Goal: Transaction & Acquisition: Purchase product/service

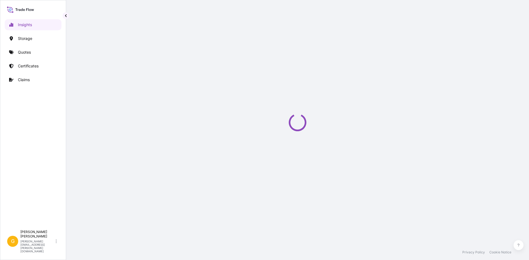
select select "2025"
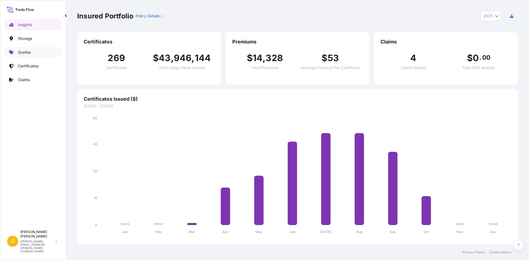
click at [25, 53] on p "Quotes" at bounding box center [24, 53] width 13 height 6
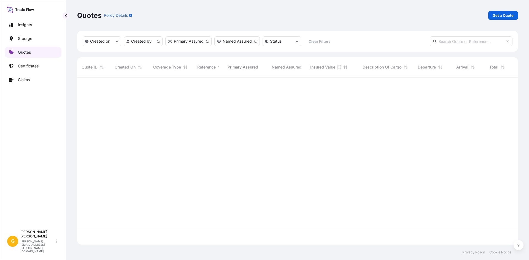
scroll to position [167, 436]
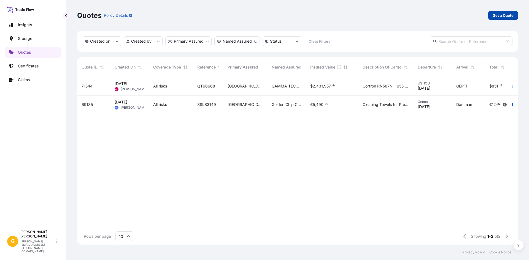
click at [489, 17] on link "Get a Quote" at bounding box center [503, 15] width 30 height 9
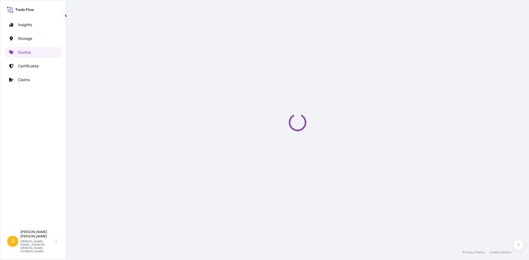
select select "Water"
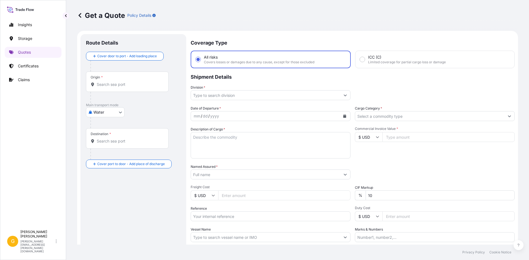
scroll to position [9, 0]
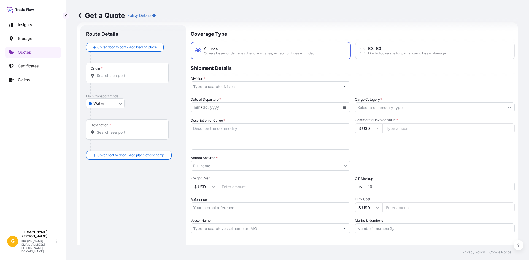
click at [122, 79] on div "Origin *" at bounding box center [127, 73] width 83 height 20
click at [122, 78] on input "Origin *" at bounding box center [129, 76] width 65 height 6
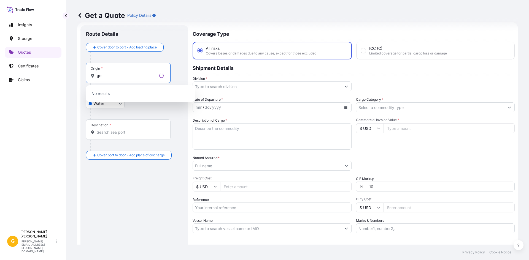
type input "g"
click at [67, 79] on div "Get a Quote Policy Details Route Details Cover door to port - Add loading place…" at bounding box center [297, 122] width 463 height 245
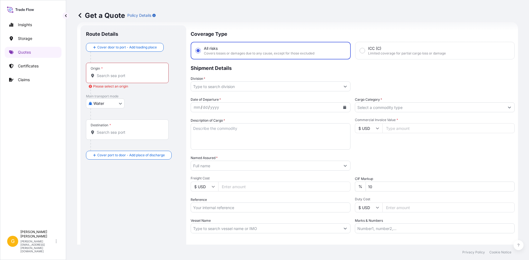
click at [105, 104] on body "0 options available. 10 options available. 0 options available. Insights Storag…" at bounding box center [264, 130] width 529 height 260
click at [105, 137] on span "Inland" at bounding box center [101, 138] width 11 height 6
select select "Inland"
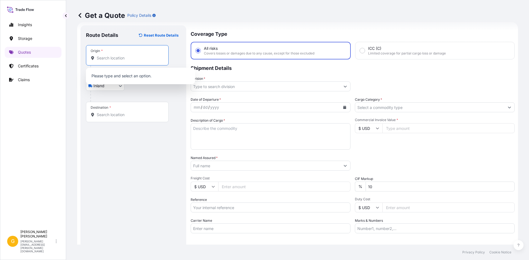
click at [108, 58] on input "Origin *" at bounding box center [129, 58] width 65 height 6
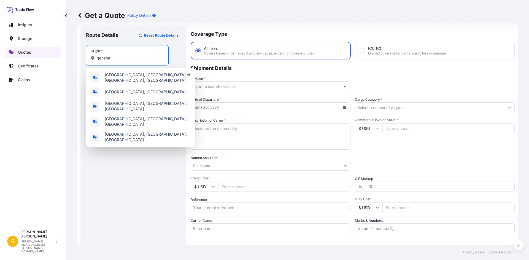
drag, startPoint x: 116, startPoint y: 56, endPoint x: 37, endPoint y: 56, distance: 79.3
click at [37, 56] on div "Insights Storage Quotes Certificates Claims G [PERSON_NAME] [PERSON_NAME][EMAIL…" at bounding box center [264, 130] width 529 height 260
drag, startPoint x: 116, startPoint y: 57, endPoint x: 80, endPoint y: 50, distance: 36.0
click at [80, 50] on div "Route Details Reset Route Details Place of loading Road / [GEOGRAPHIC_DATA] / I…" at bounding box center [133, 149] width 106 height 249
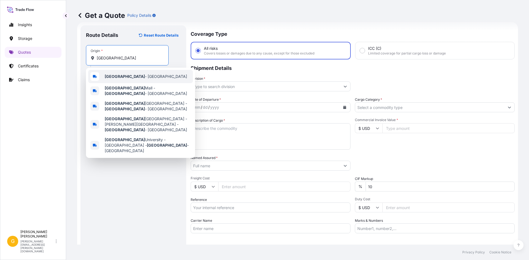
drag, startPoint x: 125, startPoint y: 57, endPoint x: 52, endPoint y: 50, distance: 73.3
click at [53, 50] on div "Insights Storage Quotes Certificates Claims G [PERSON_NAME] [PERSON_NAME][EMAIL…" at bounding box center [264, 130] width 529 height 260
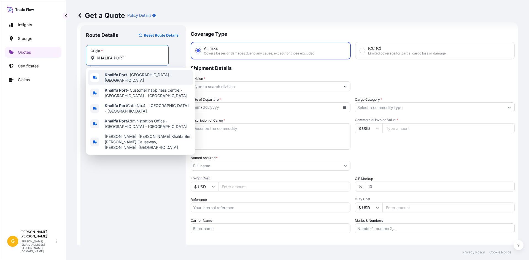
click at [148, 78] on span "Khalifa Port - [GEOGRAPHIC_DATA] - [GEOGRAPHIC_DATA]" at bounding box center [148, 77] width 86 height 11
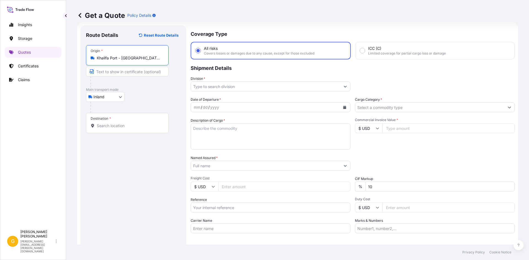
type input "Khalifa Port - [GEOGRAPHIC_DATA] - [GEOGRAPHIC_DATA]"
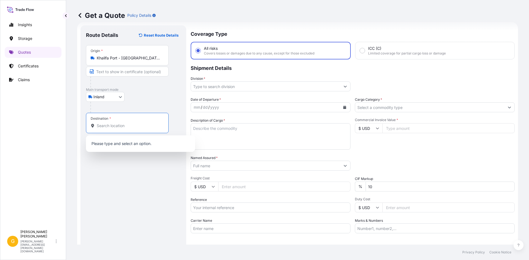
click at [110, 124] on input "Destination *" at bounding box center [129, 126] width 65 height 6
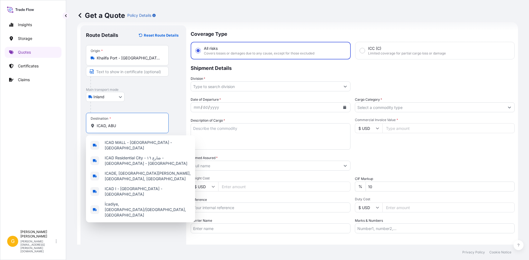
type input "ICAD, ABUD"
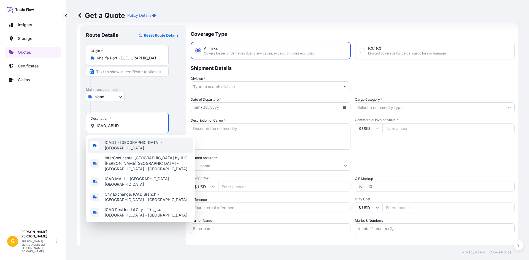
drag, startPoint x: 121, startPoint y: 125, endPoint x: 86, endPoint y: 126, distance: 35.0
click at [86, 126] on div "Destination * ICAD, ABUD" at bounding box center [127, 123] width 83 height 20
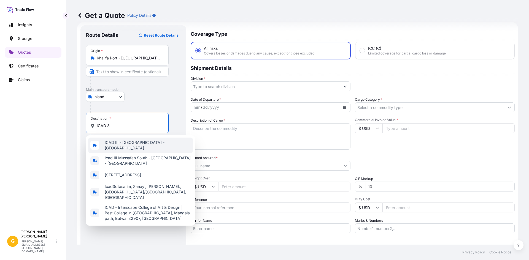
click at [126, 143] on span "ICAD III - [GEOGRAPHIC_DATA] - [GEOGRAPHIC_DATA]" at bounding box center [148, 145] width 86 height 11
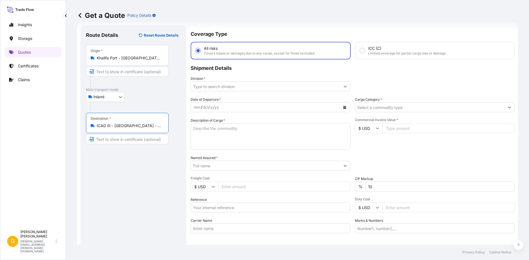
type input "ICAD III - [GEOGRAPHIC_DATA] - [GEOGRAPHIC_DATA]"
click at [208, 87] on input "Division *" at bounding box center [265, 86] width 149 height 10
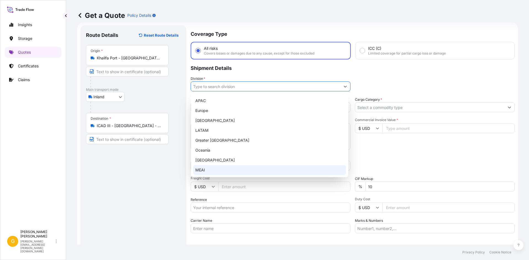
click at [218, 168] on div "MEAI" at bounding box center [269, 170] width 153 height 10
type input "MEAI"
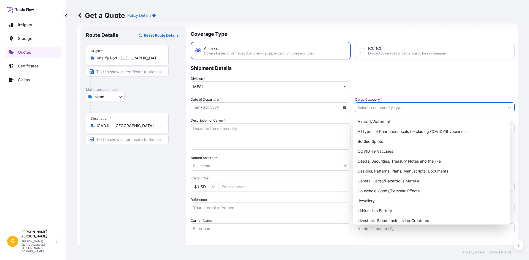
click at [376, 109] on input "Cargo Category *" at bounding box center [429, 107] width 149 height 10
click at [398, 180] on div "General Cargo/Hazardous Material" at bounding box center [431, 181] width 153 height 10
type input "General Cargo/Hazardous Material"
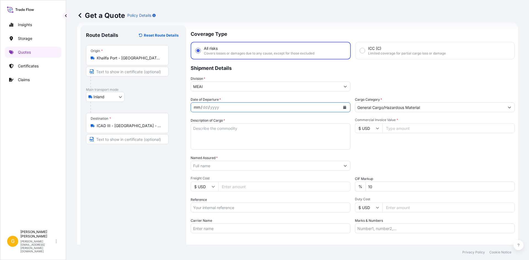
click at [259, 106] on div "mm / dd / yyyy" at bounding box center [265, 107] width 149 height 10
click at [343, 108] on icon "Calendar" at bounding box center [344, 107] width 3 height 3
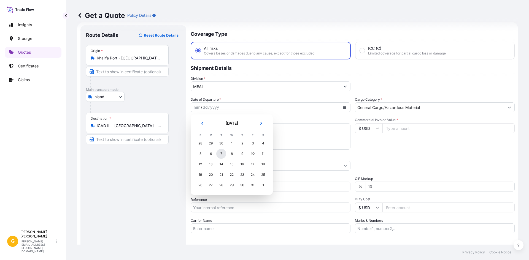
click at [222, 154] on div "7" at bounding box center [221, 154] width 10 height 10
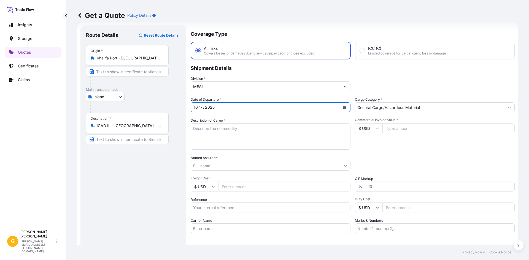
click at [343, 107] on icon "Calendar" at bounding box center [344, 107] width 3 height 3
click at [240, 127] on textarea "Description of Cargo *" at bounding box center [271, 136] width 160 height 26
type textarea "3178 PIECES OF BATTERY IN 13*40 HC"
click at [416, 129] on input "Commercial Invoice Value *" at bounding box center [448, 128] width 132 height 10
paste input "955320.00"
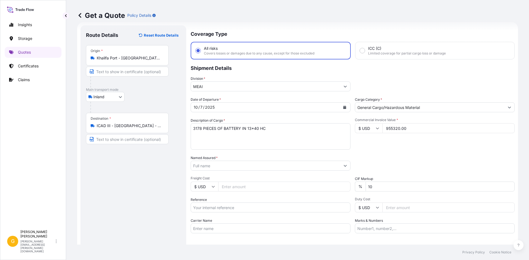
type input "955320.00"
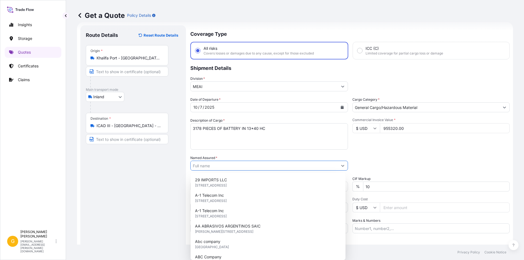
click at [224, 166] on input "Named Assured *" at bounding box center [264, 166] width 147 height 10
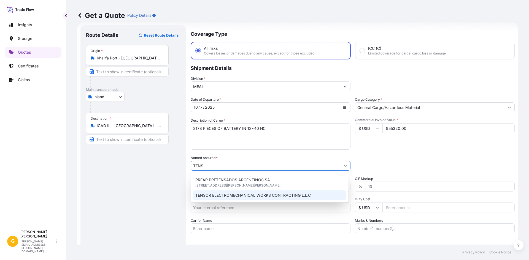
click at [233, 192] on div "TENSOR ELECTROMECHANICAL WORKS CONTRACTING L.L.C" at bounding box center [269, 196] width 153 height 10
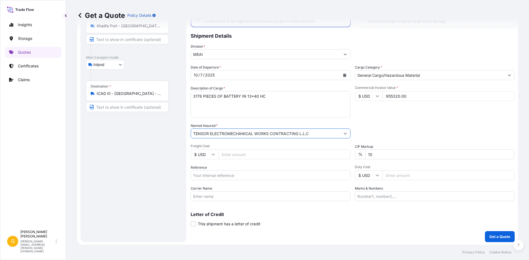
scroll to position [42, 0]
type input "TENSOR ELECTROMECHANICAL WORKS CONTRACTING L.L.C"
click at [221, 174] on input "Reference" at bounding box center [271, 175] width 160 height 10
paste input "MEDUOV604386"
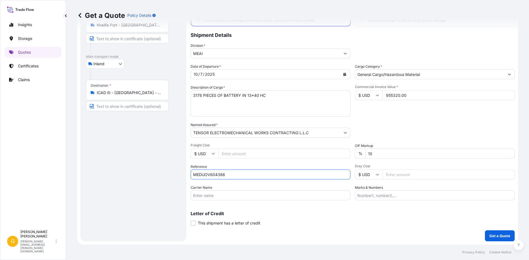
type input "MEDUOV604386"
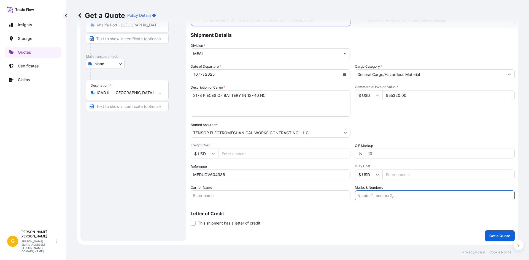
click at [371, 195] on input "Marks & Numbers" at bounding box center [435, 196] width 160 height 10
click at [495, 233] on button "Get a Quote" at bounding box center [500, 235] width 30 height 11
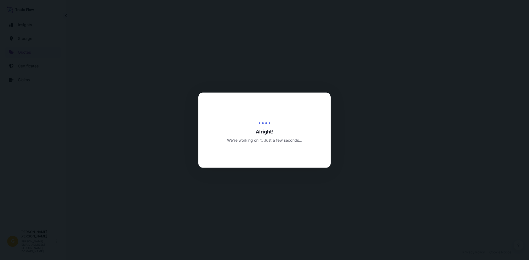
select select "Inland"
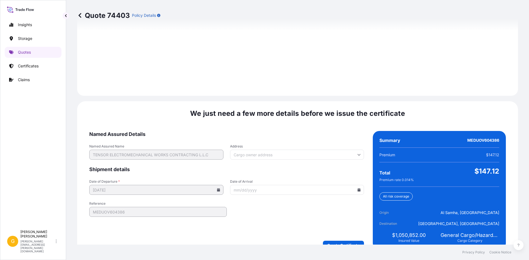
scroll to position [778, 0]
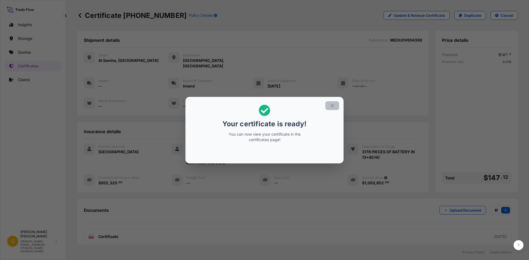
click at [333, 105] on icon "button" at bounding box center [331, 105] width 3 height 3
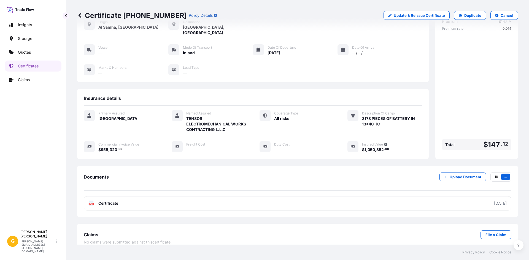
scroll to position [35, 0]
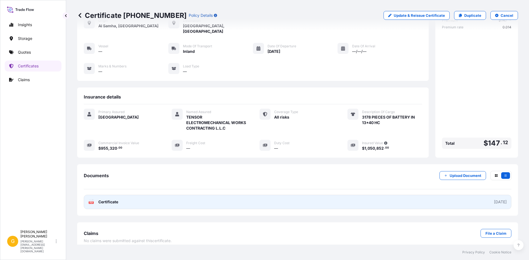
click at [344, 199] on link "PDF Certificate [DATE]" at bounding box center [297, 202] width 427 height 14
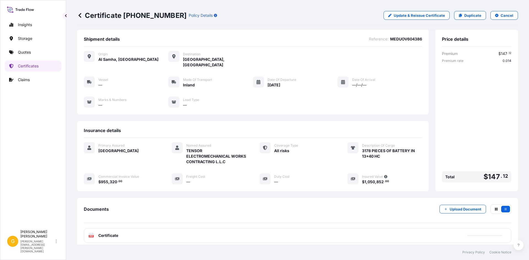
scroll to position [0, 0]
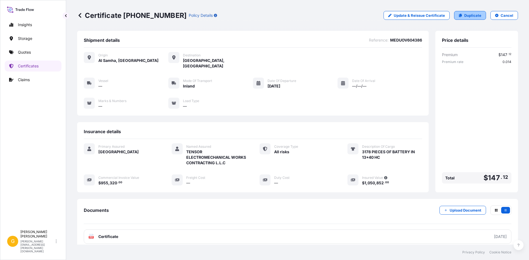
click at [464, 14] on p "Duplicate" at bounding box center [472, 16] width 17 height 6
select select "Inland"
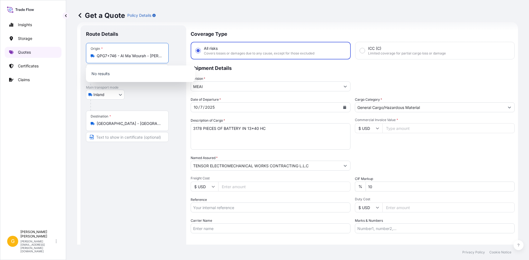
drag, startPoint x: 161, startPoint y: 55, endPoint x: 50, endPoint y: 51, distance: 110.2
click at [50, 51] on div "Insights Storage Quotes Certificates Claims G [PERSON_NAME] [PERSON_NAME][EMAIL…" at bounding box center [264, 130] width 529 height 260
click at [159, 55] on input "QPG7+746 - Al Ma`Mourah - [PERSON_NAME] 2 - [GEOGRAPHIC_DATA] - [GEOGRAPHIC_DAT…" at bounding box center [129, 56] width 65 height 6
drag, startPoint x: 135, startPoint y: 55, endPoint x: 201, endPoint y: 54, distance: 66.1
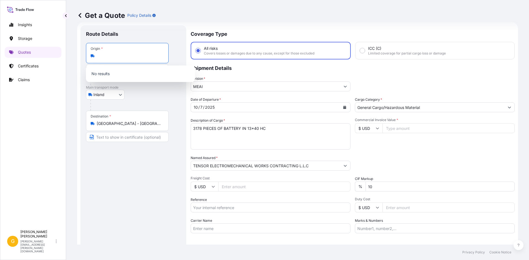
click at [201, 54] on form "Route Details Place of loading Road / [GEOGRAPHIC_DATA] / Inland Origin * QPG7+…" at bounding box center [297, 150] width 441 height 256
type input "Q"
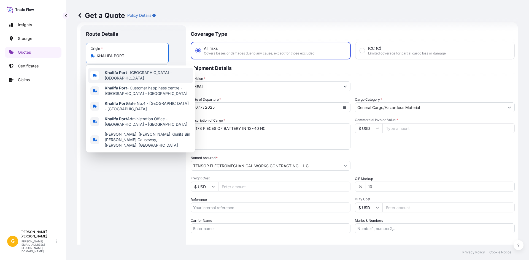
click at [124, 74] on b "Khalifa Port" at bounding box center [116, 72] width 22 height 5
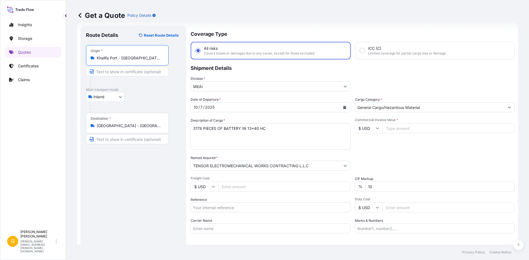
type input "Khalifa Port - [GEOGRAPHIC_DATA] - [GEOGRAPHIC_DATA]"
drag, startPoint x: 278, startPoint y: 131, endPoint x: 170, endPoint y: 126, distance: 108.3
click at [170, 126] on form "Route Details Reset Route Details Place of loading Road / Inland Road / Inland …" at bounding box center [297, 150] width 441 height 256
paste textarea "RCWALL 292 B/T"
click at [256, 132] on textarea "3178 PIECES OF BATTERY IN 13*40 HC" at bounding box center [271, 136] width 160 height 26
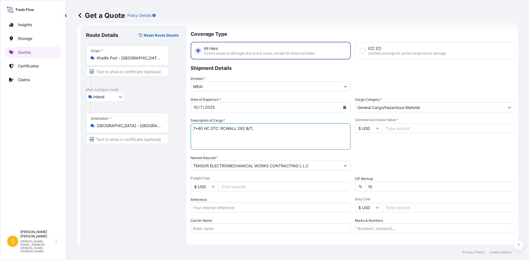
paste textarea "W-NEXT HD K U/S 060 E4"
paste textarea "W-NEXT HD K U/S 041 E3"
paste textarea "W-NEXT HD K U/S 060 E4"
type textarea "7*40 HC STC: RCWALL 292 B/T,W-NEXT HD K U/S 060 E4 , W-NEXT HD K U/S 041 E3 ,W-…"
click at [416, 132] on input "Commercial Invoice Value *" at bounding box center [448, 128] width 132 height 10
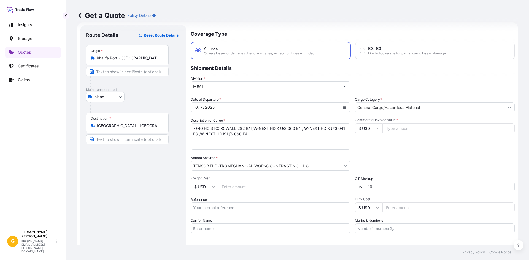
click at [409, 127] on input "Commercial Invoice Value *" at bounding box center [448, 128] width 132 height 10
paste input "579020"
type input "579020"
click at [376, 129] on icon at bounding box center [377, 128] width 3 height 3
click at [366, 141] on div "€ EUR" at bounding box center [366, 143] width 23 height 10
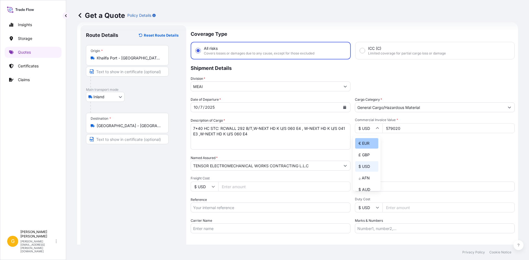
type input "€ EUR"
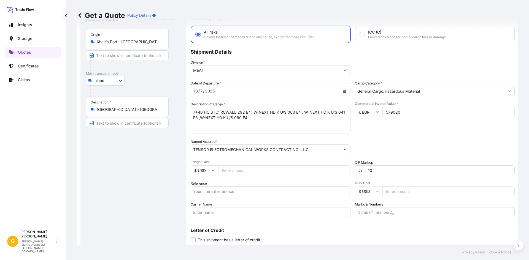
scroll to position [42, 0]
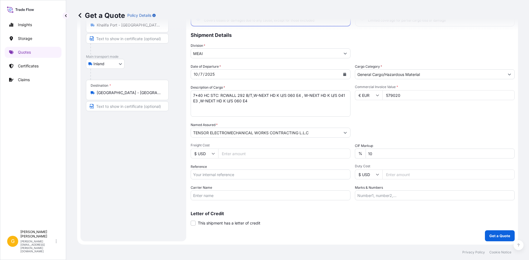
click at [257, 175] on input "Reference" at bounding box center [271, 175] width 160 height 10
drag, startPoint x: 226, startPoint y: 179, endPoint x: 225, endPoint y: 176, distance: 3.3
click at [226, 179] on input "Reference" at bounding box center [271, 175] width 160 height 10
paste input "GEN1910958"
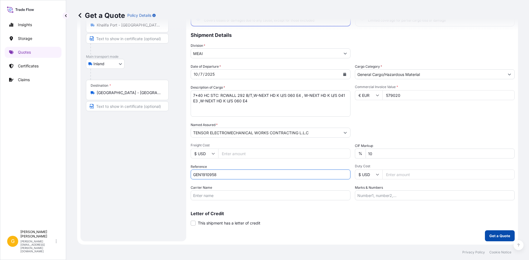
type input "GEN1910958"
click at [494, 235] on p "Get a Quote" at bounding box center [499, 236] width 21 height 6
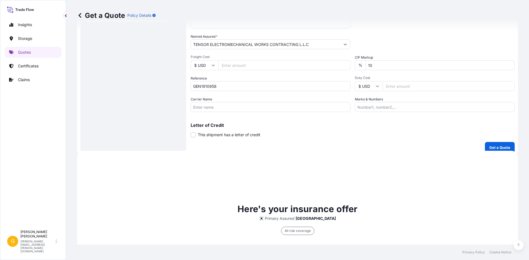
scroll to position [254, 0]
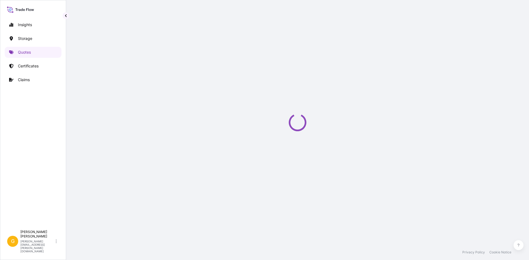
select select "Inland"
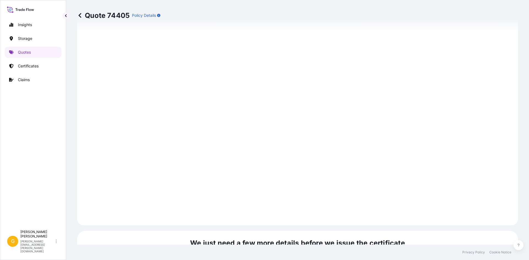
scroll to position [806, 0]
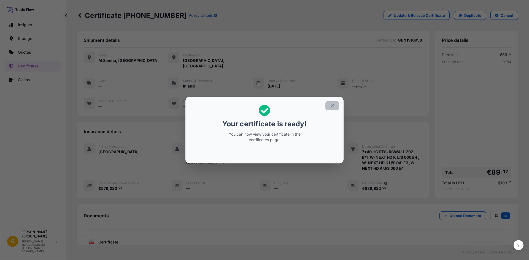
click at [333, 107] on icon "button" at bounding box center [332, 105] width 5 height 5
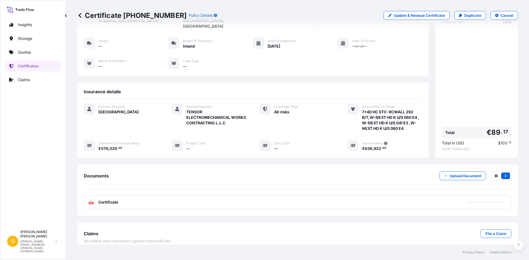
scroll to position [40, 0]
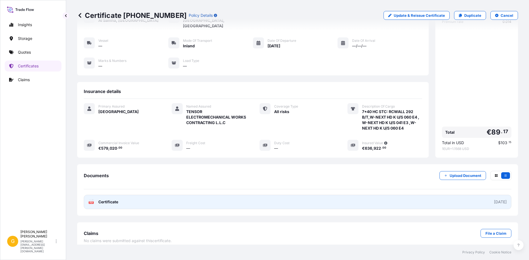
click at [115, 199] on span "Certificate" at bounding box center [108, 202] width 20 height 6
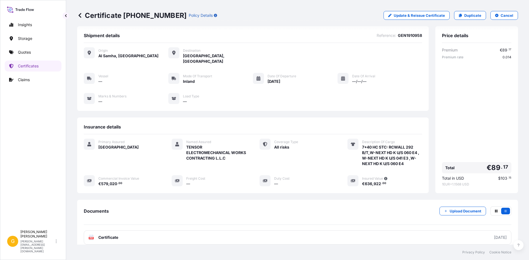
scroll to position [0, 0]
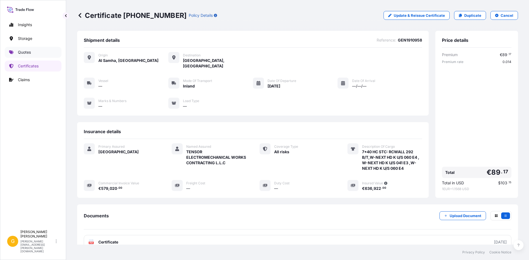
click at [30, 49] on link "Quotes" at bounding box center [33, 52] width 57 height 11
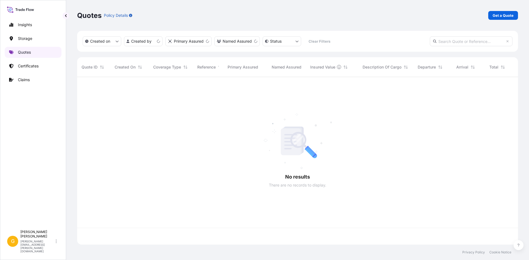
scroll to position [167, 436]
click at [493, 15] on p "Get a Quote" at bounding box center [502, 16] width 21 height 6
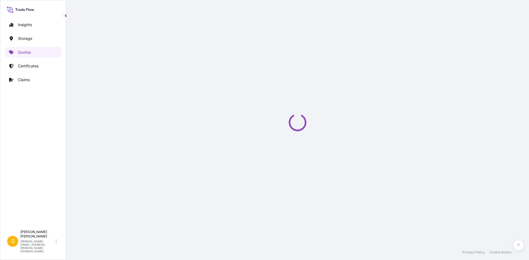
scroll to position [9, 0]
select select "Water"
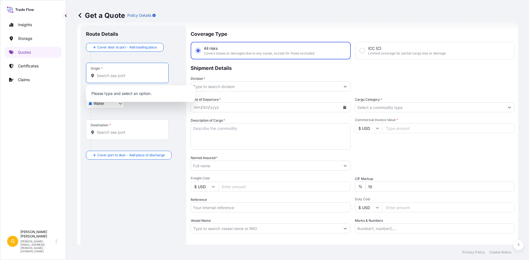
click at [121, 77] on input "Origin *" at bounding box center [129, 76] width 65 height 6
click at [225, 139] on textarea "Description of Cargo *" at bounding box center [271, 136] width 160 height 26
paste textarea "581,400.0"
type textarea "581,400.0"
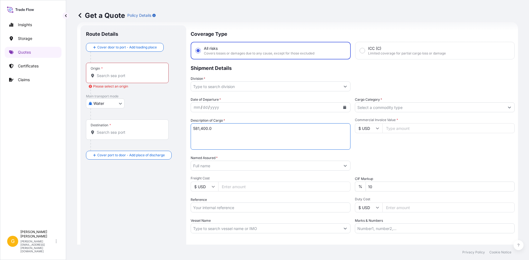
click at [227, 131] on textarea "581,400.0" at bounding box center [271, 136] width 160 height 26
click at [387, 107] on input "Cargo Category *" at bounding box center [429, 107] width 149 height 10
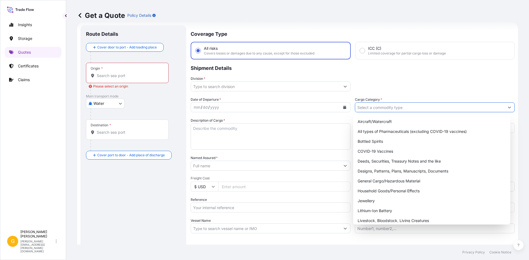
paste input "581,400.0"
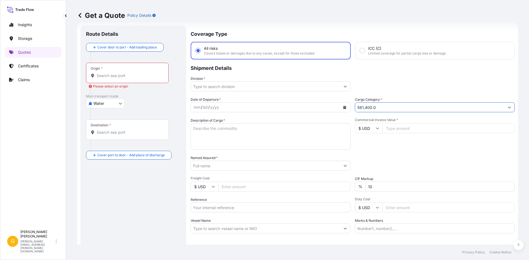
type input "581,400.0"
click at [236, 138] on textarea "Description of Cargo *" at bounding box center [271, 136] width 160 height 26
type textarea "1932 PIECES OF BATTERY"
click at [340, 108] on button "Calendar" at bounding box center [344, 107] width 9 height 9
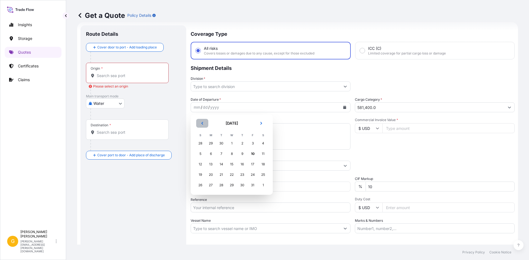
click at [201, 123] on icon "Previous" at bounding box center [201, 123] width 3 height 3
click at [212, 175] on div "22" at bounding box center [211, 175] width 10 height 10
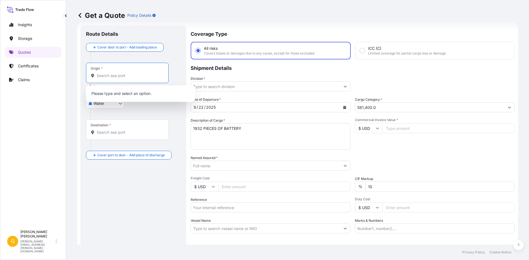
click at [124, 75] on input "Origin * Please select an origin" at bounding box center [129, 76] width 65 height 6
click at [105, 75] on input "Origin * Please select an origin" at bounding box center [129, 76] width 65 height 6
paste input "Lianyungang"
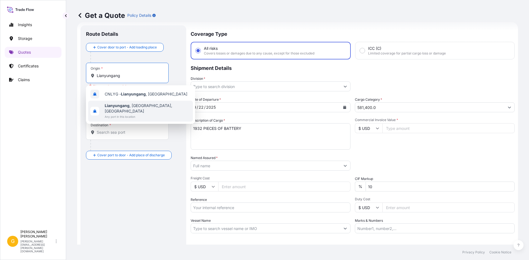
click at [118, 110] on div "CNLYG - [GEOGRAPHIC_DATA] , [GEOGRAPHIC_DATA] [GEOGRAPHIC_DATA] , [GEOGRAPHIC_D…" at bounding box center [140, 104] width 109 height 39
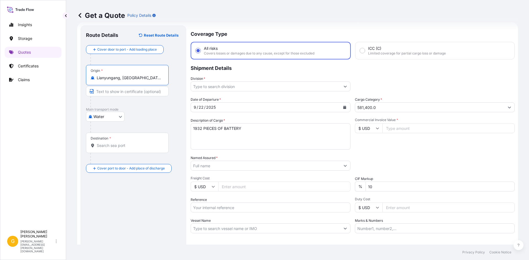
type input "Lianyungang, [GEOGRAPHIC_DATA], [GEOGRAPHIC_DATA]"
click at [108, 146] on input "Destination *" at bounding box center [129, 146] width 65 height 6
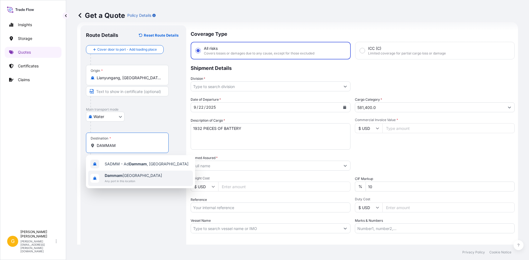
click at [119, 173] on div "[GEOGRAPHIC_DATA] [GEOGRAPHIC_DATA] Any port in this location" at bounding box center [140, 178] width 105 height 15
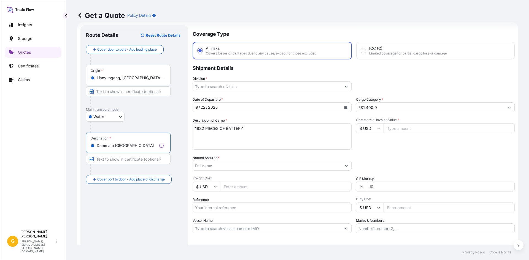
type input "Dammam [GEOGRAPHIC_DATA]"
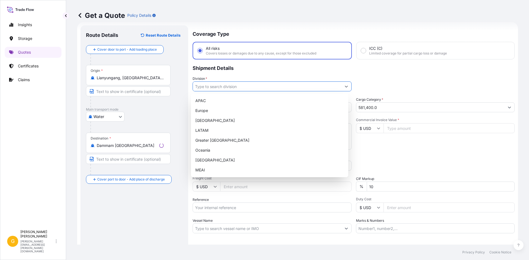
click at [241, 87] on input "Division *" at bounding box center [267, 86] width 148 height 10
click at [213, 167] on div "MEAI" at bounding box center [269, 170] width 153 height 10
type input "MEAI"
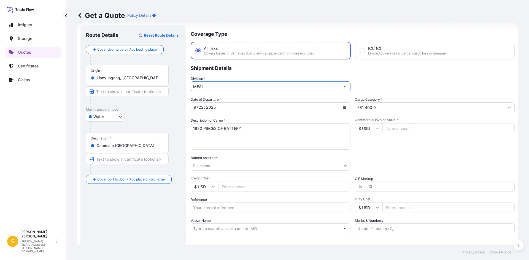
click at [247, 131] on textarea "1932 PIECES OF BATTERY" at bounding box center [271, 136] width 160 height 26
type textarea "1932 PIECES OF BATTERY IN 7*40 HC"
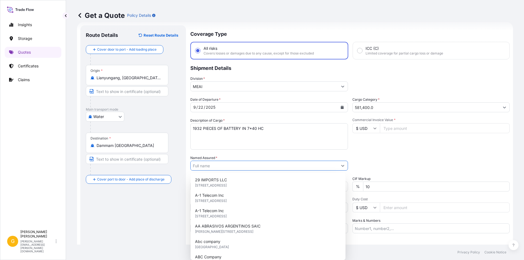
click at [233, 168] on input "Named Assured *" at bounding box center [264, 166] width 147 height 10
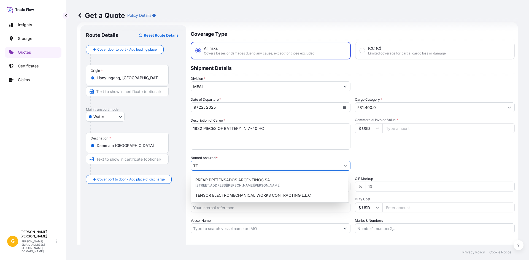
type input "T"
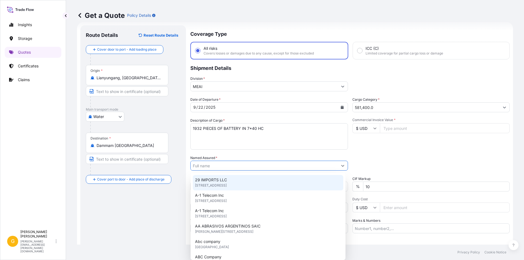
paste input "CIVIL TRADING COMPANY"
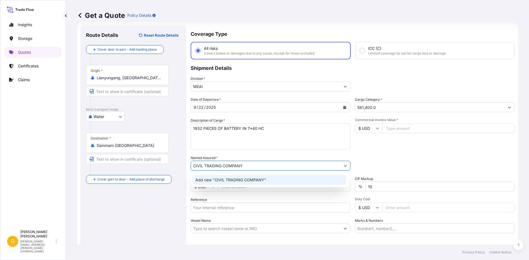
click at [260, 183] on div "Add new "CIVIL TRADING COMPANY"" at bounding box center [269, 180] width 153 height 10
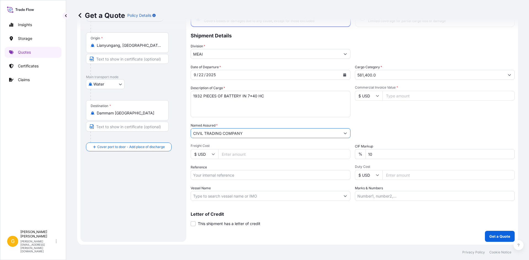
scroll to position [42, 0]
type input "CIVIL TRADING COMPANY"
click at [495, 236] on p "Get a Quote" at bounding box center [499, 236] width 21 height 6
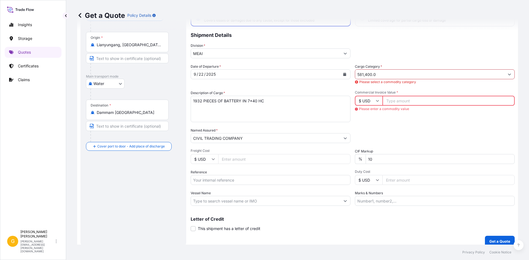
drag, startPoint x: 383, startPoint y: 74, endPoint x: 322, endPoint y: 74, distance: 61.1
click at [322, 74] on div "Date of Departure * [DATE] Cargo Category * 581,400.0 Please select a commodity…" at bounding box center [353, 135] width 324 height 142
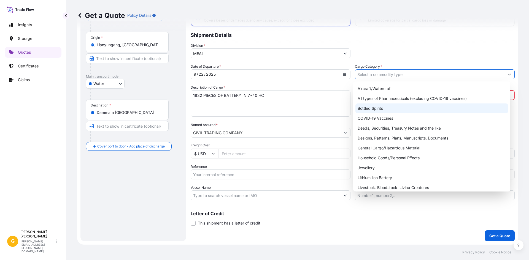
click at [392, 52] on div "Division * MEAI" at bounding box center [353, 50] width 324 height 15
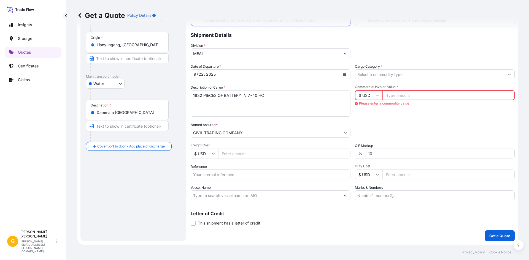
click at [399, 94] on input "Commercial Invoice Value *" at bounding box center [448, 95] width 132 height 10
paste input "581400.0"
type input "581400.0"
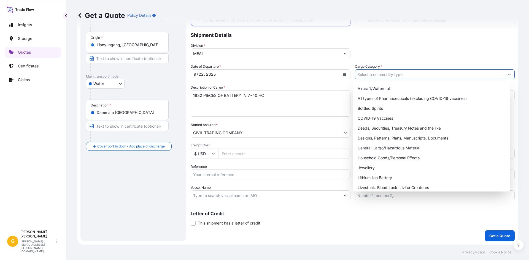
click at [396, 77] on input "Cargo Category *" at bounding box center [429, 74] width 149 height 10
click at [401, 146] on div "General Cargo/Hazardous Material" at bounding box center [431, 148] width 153 height 10
type input "General Cargo/Hazardous Material"
click at [228, 176] on input "Reference" at bounding box center [271, 175] width 160 height 10
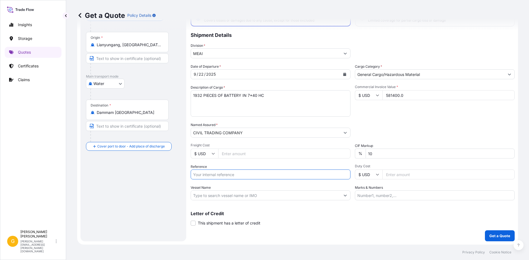
paste input "177GLPLYL2346V"
type input "177GLPLYL2346V"
click at [496, 239] on button "Get a Quote" at bounding box center [500, 235] width 30 height 11
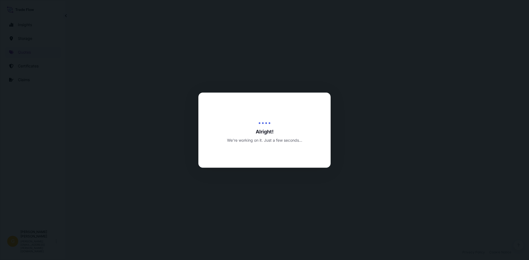
select select "Water"
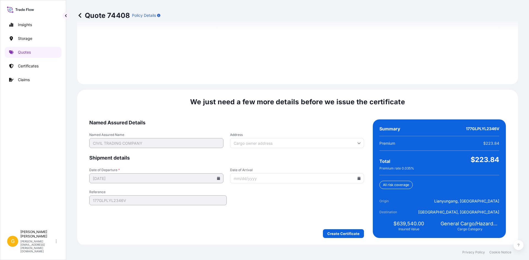
scroll to position [778, 0]
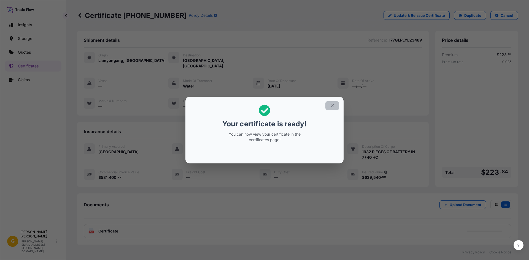
click at [331, 105] on icon "button" at bounding box center [332, 105] width 5 height 5
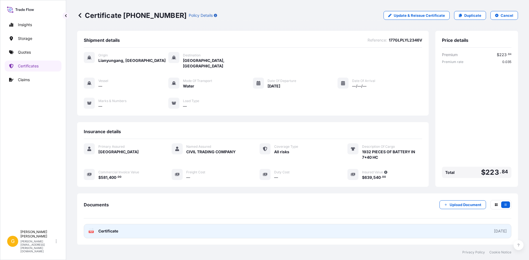
click at [374, 226] on link "PDF Certificate [DATE]" at bounding box center [297, 231] width 427 height 14
